Goal: Use online tool/utility: Utilize a website feature to perform a specific function

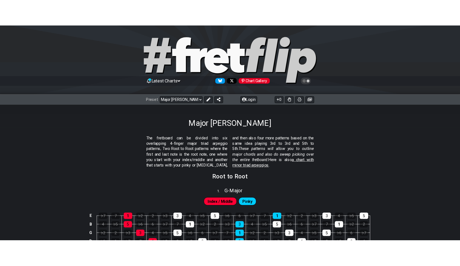
scroll to position [50, 0]
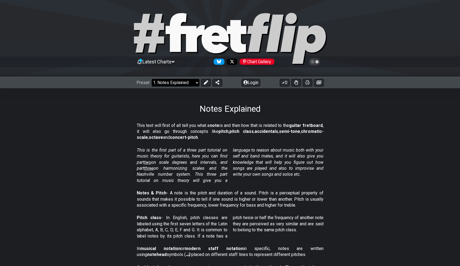
click at [175, 83] on select "Welcome to #fretflip! Initial Preset Custom Preset Minor Pentatonic Major Penta…" at bounding box center [176, 83] width 48 height 8
click at [152, 79] on select "Welcome to #fretflip! Initial Preset Custom Preset Minor Pentatonic Major Penta…" at bounding box center [176, 83] width 48 height 8
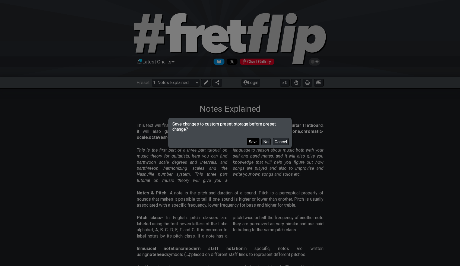
click at [256, 144] on button "Save" at bounding box center [253, 141] width 12 height 7
select select "/how-to-solo"
select select "C"
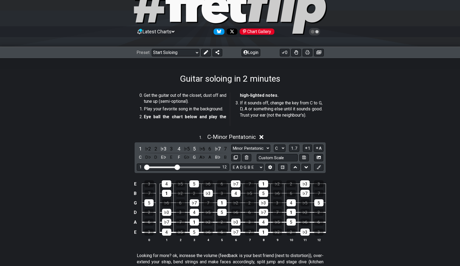
scroll to position [39, 0]
